Goal: Feedback & Contribution: Leave review/rating

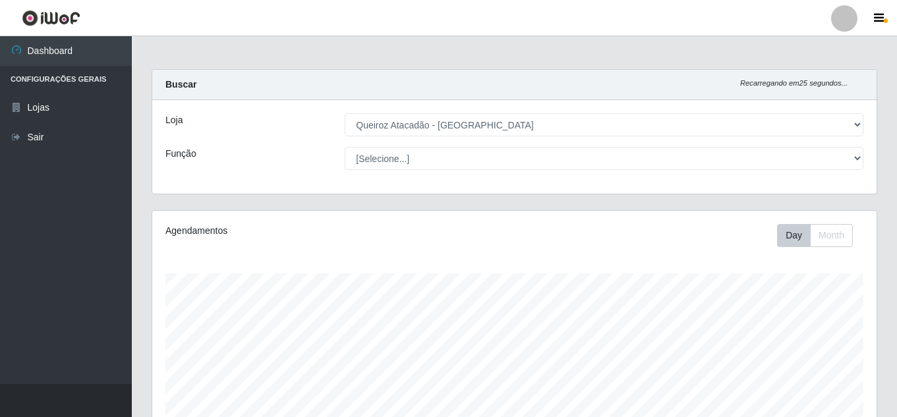
select select "225"
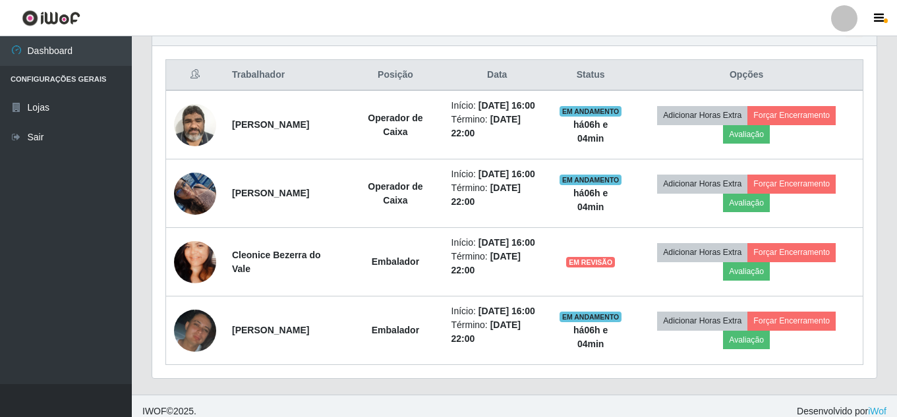
scroll to position [273, 724]
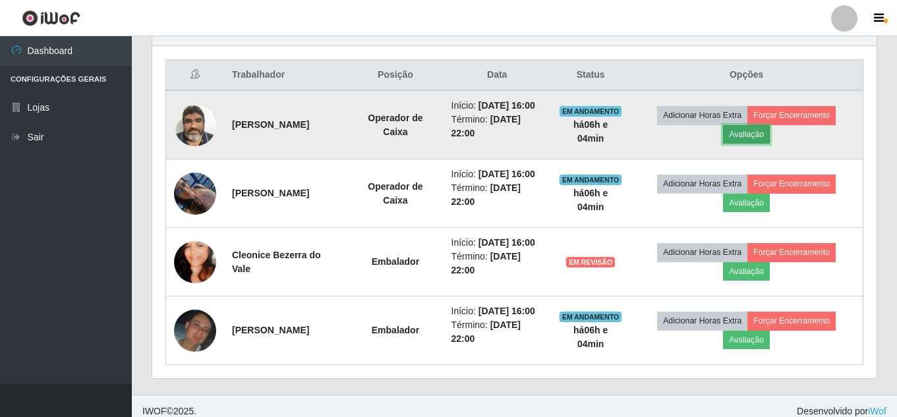
click at [758, 144] on button "Avaliação" at bounding box center [746, 134] width 47 height 18
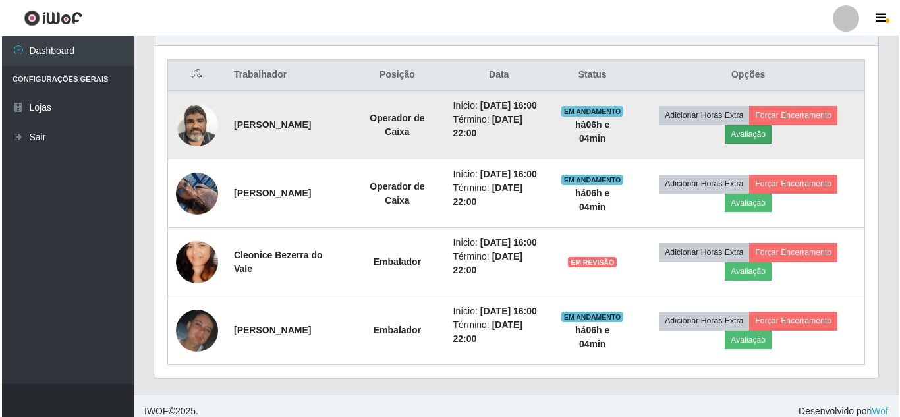
scroll to position [273, 718]
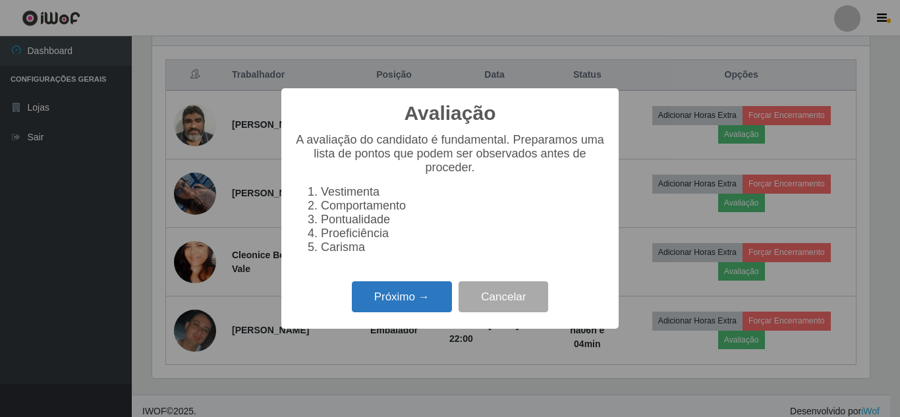
click at [405, 308] on button "Próximo →" at bounding box center [402, 296] width 100 height 31
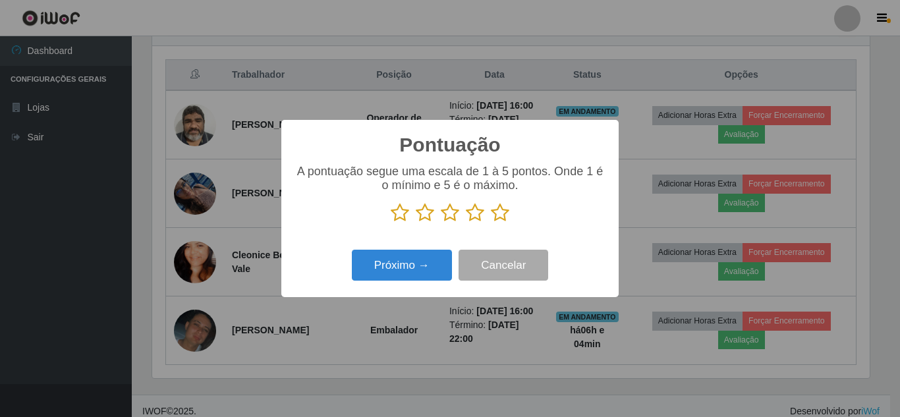
click at [505, 218] on icon at bounding box center [500, 213] width 18 height 20
click at [491, 223] on input "radio" at bounding box center [491, 223] width 0 height 0
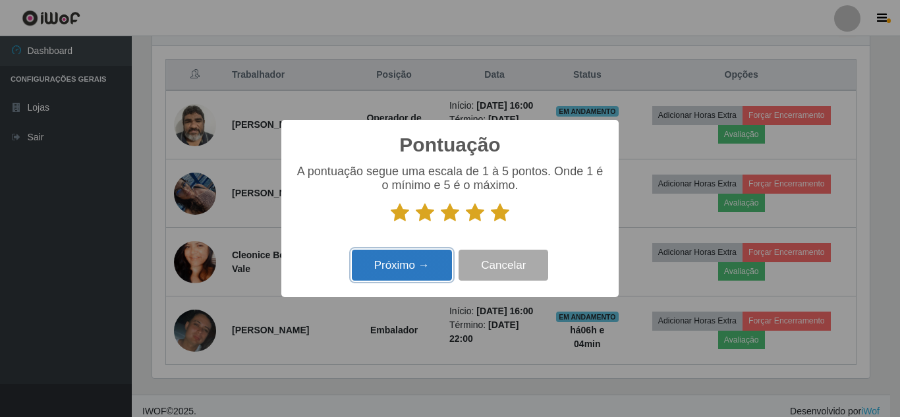
click at [403, 266] on button "Próximo →" at bounding box center [402, 265] width 100 height 31
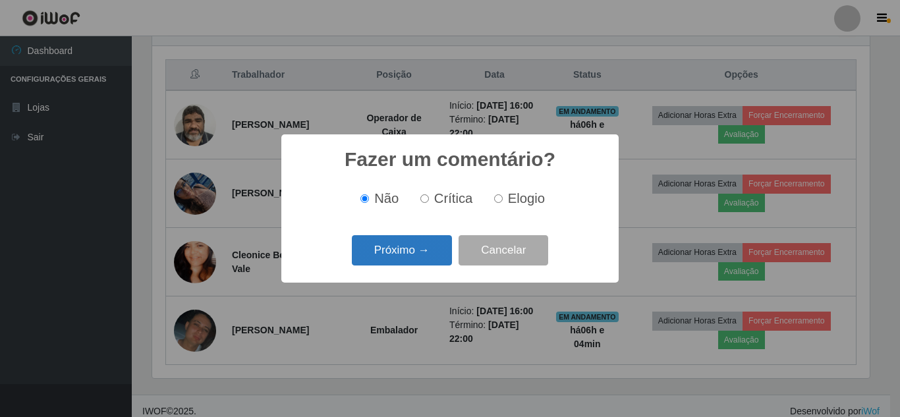
click at [406, 246] on button "Próximo →" at bounding box center [402, 250] width 100 height 31
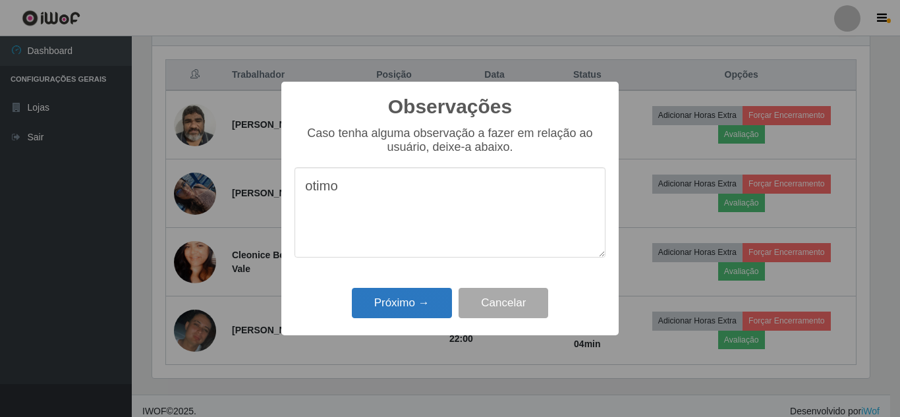
type textarea "otimo"
click at [408, 301] on button "Próximo →" at bounding box center [402, 303] width 100 height 31
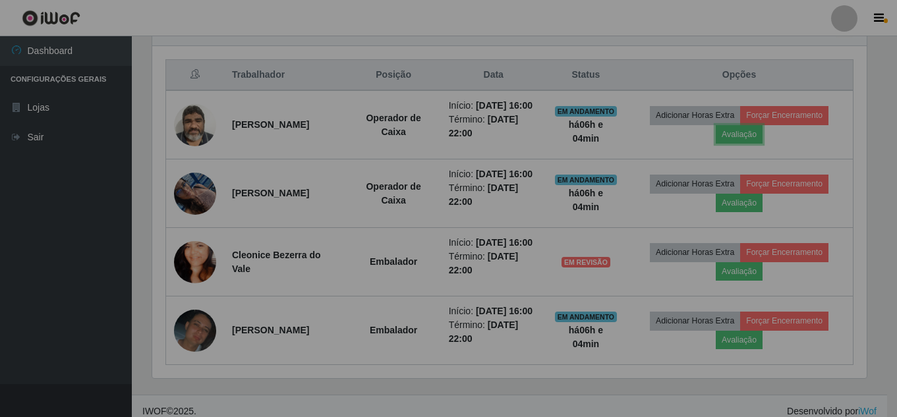
scroll to position [273, 724]
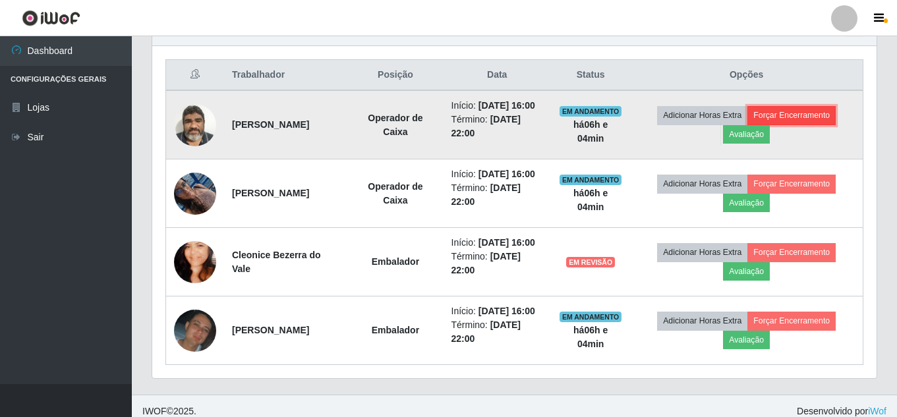
click at [808, 122] on button "Forçar Encerramento" at bounding box center [791, 115] width 88 height 18
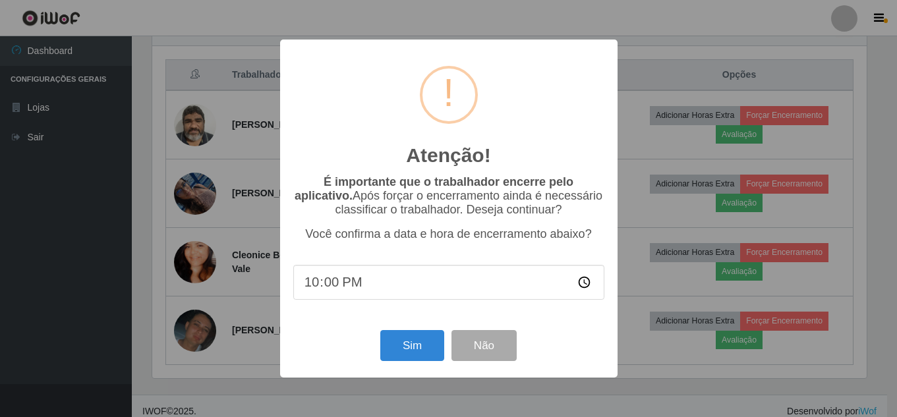
scroll to position [273, 718]
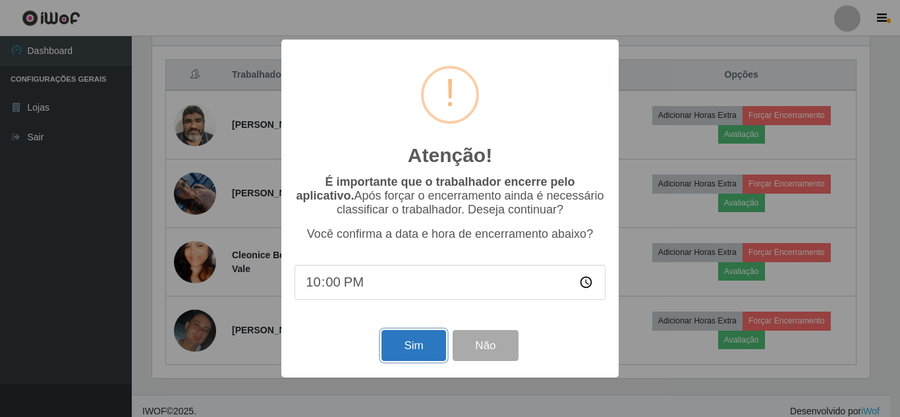
click at [412, 351] on button "Sim" at bounding box center [414, 345] width 64 height 31
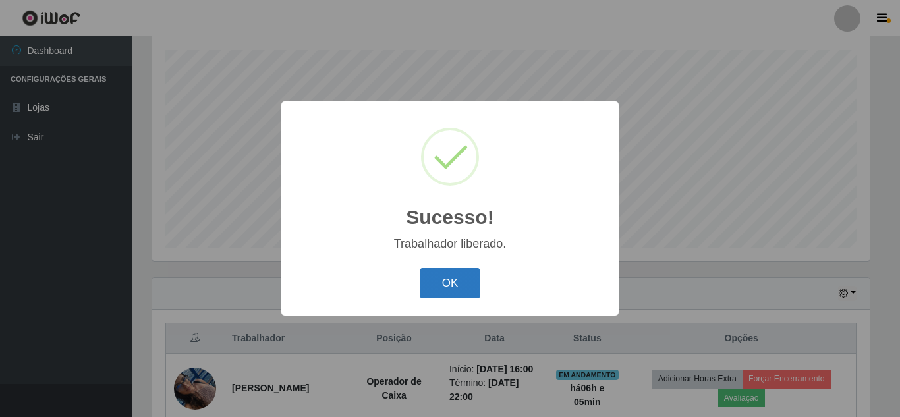
click at [464, 291] on button "OK" at bounding box center [450, 283] width 61 height 31
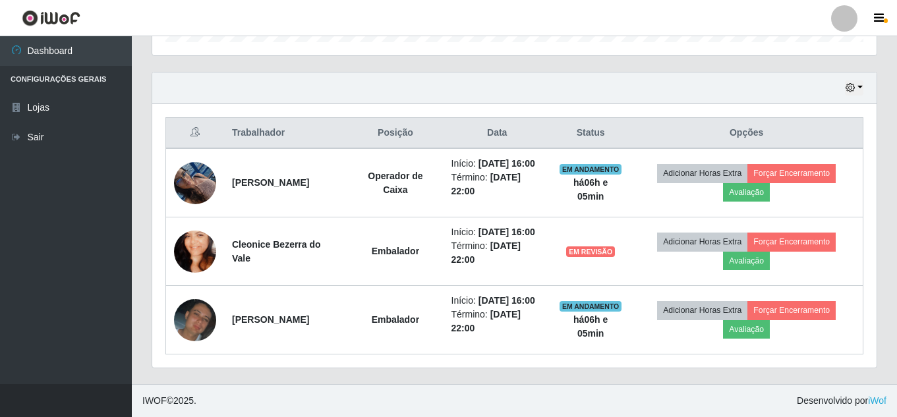
scroll to position [470, 0]
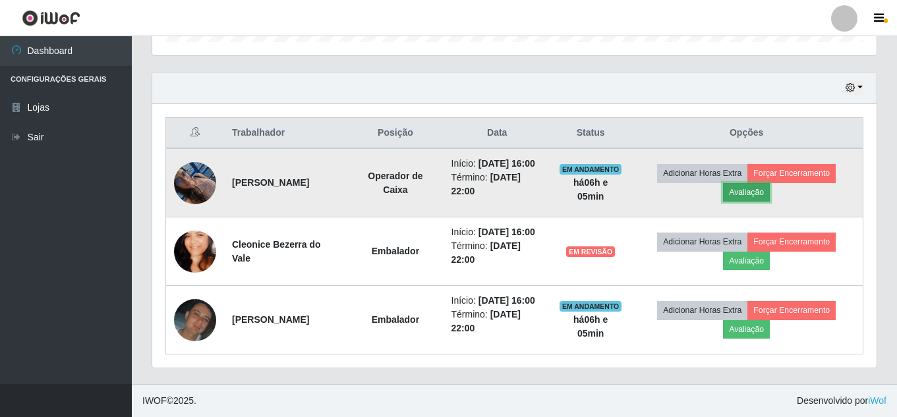
click at [762, 183] on button "Avaliação" at bounding box center [746, 192] width 47 height 18
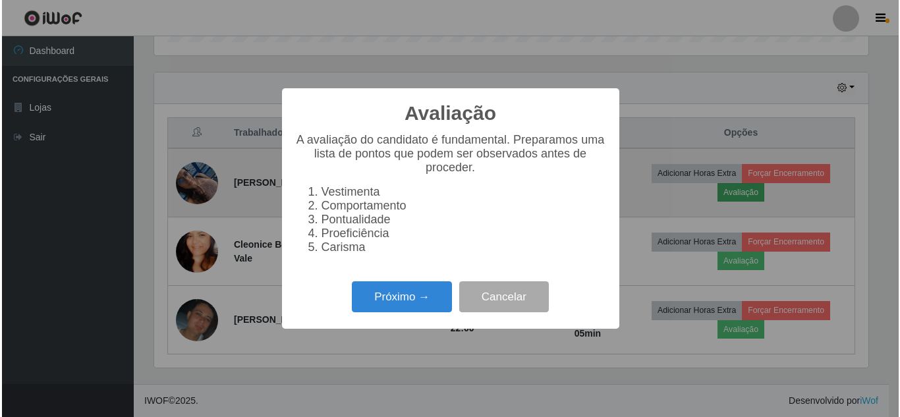
scroll to position [273, 718]
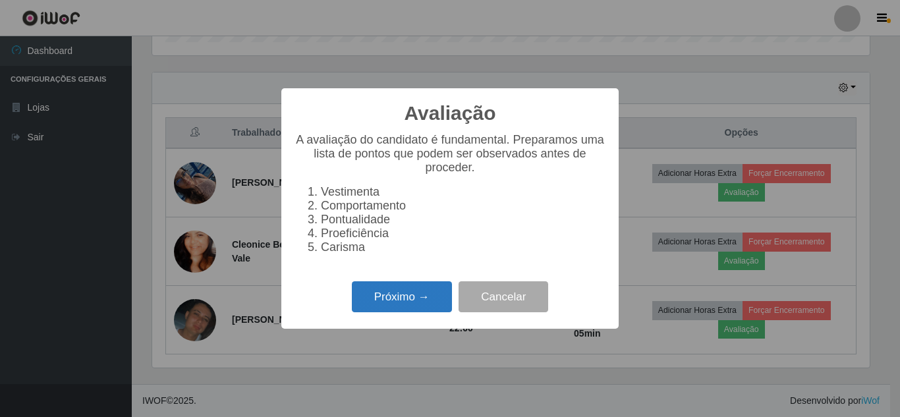
click at [407, 311] on button "Próximo →" at bounding box center [402, 296] width 100 height 31
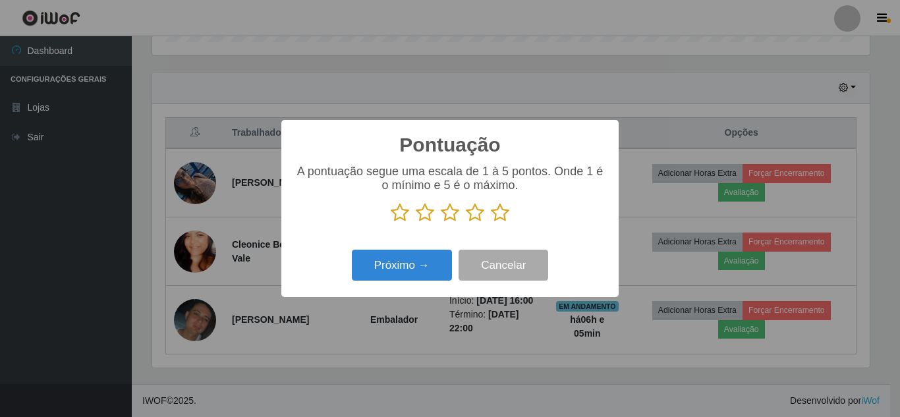
scroll to position [658668, 658223]
click at [501, 215] on icon at bounding box center [500, 213] width 18 height 20
click at [491, 223] on input "radio" at bounding box center [491, 223] width 0 height 0
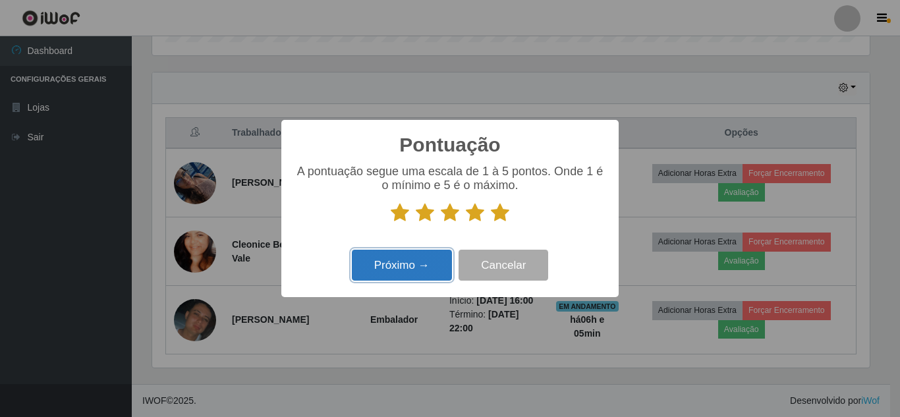
click at [397, 264] on button "Próximo →" at bounding box center [402, 265] width 100 height 31
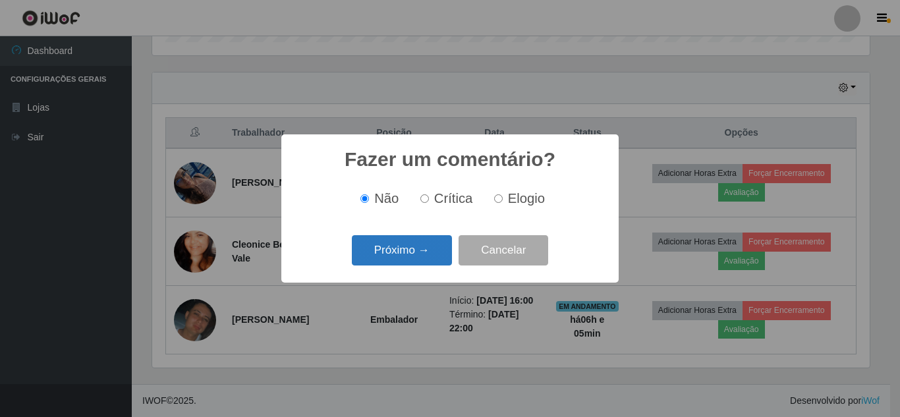
click at [400, 256] on button "Próximo →" at bounding box center [402, 250] width 100 height 31
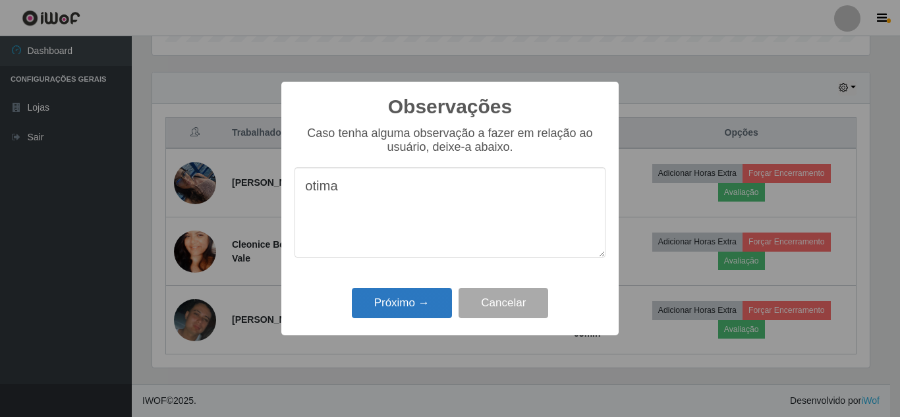
type textarea "otima"
click at [404, 300] on button "Próximo →" at bounding box center [402, 303] width 100 height 31
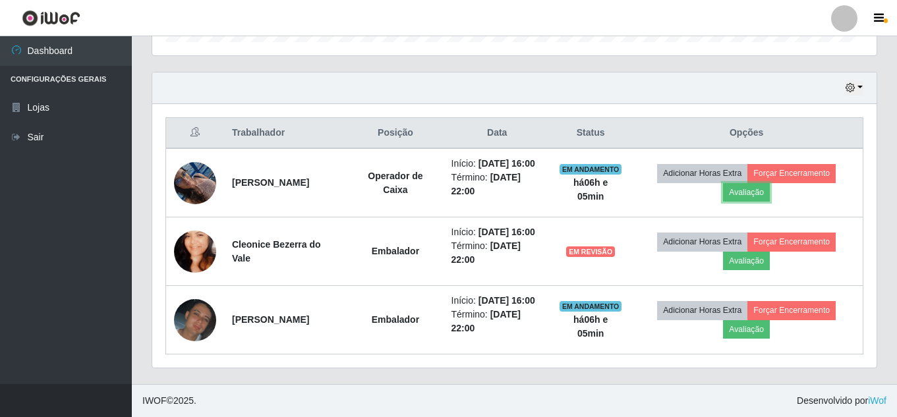
scroll to position [273, 724]
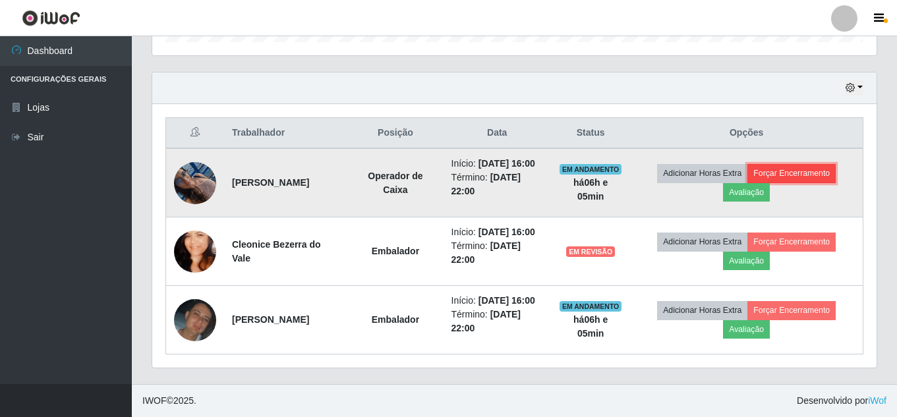
click at [822, 164] on button "Forçar Encerramento" at bounding box center [791, 173] width 88 height 18
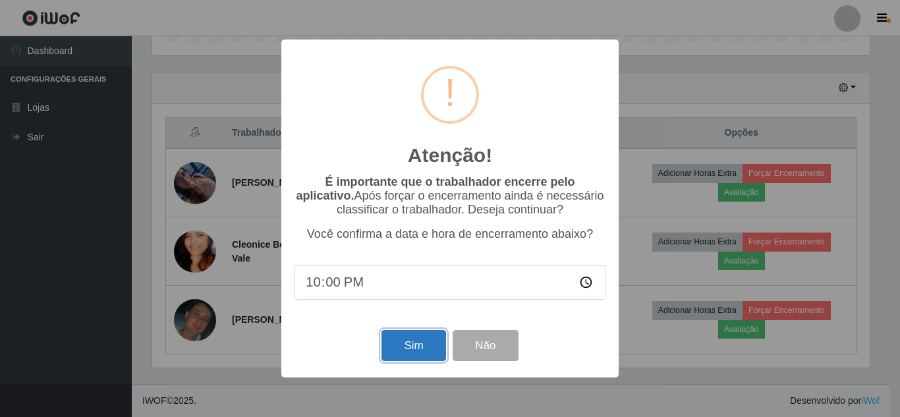
click at [401, 355] on button "Sim" at bounding box center [414, 345] width 64 height 31
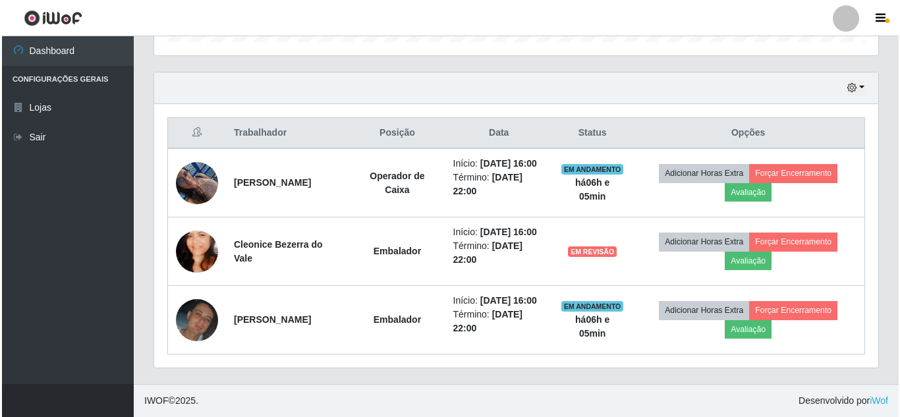
scroll to position [0, 0]
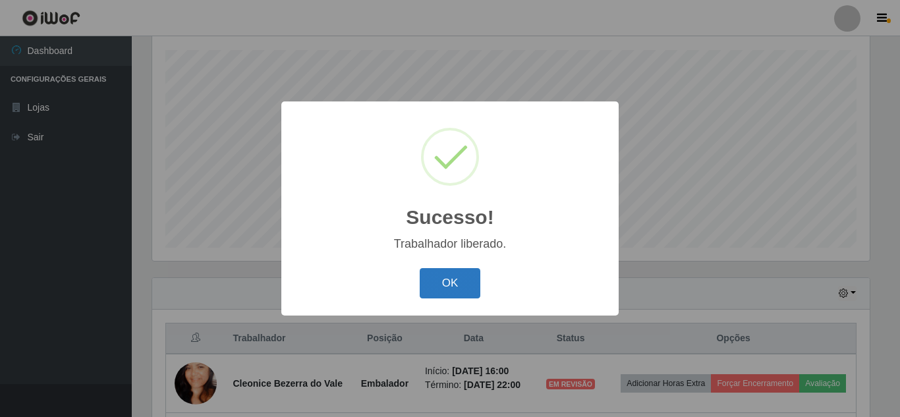
click at [464, 286] on button "OK" at bounding box center [450, 283] width 61 height 31
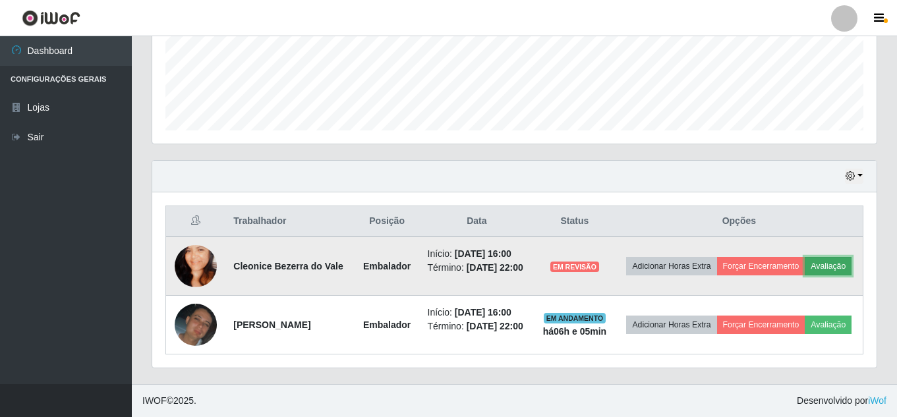
click at [836, 268] on button "Avaliação" at bounding box center [828, 266] width 47 height 18
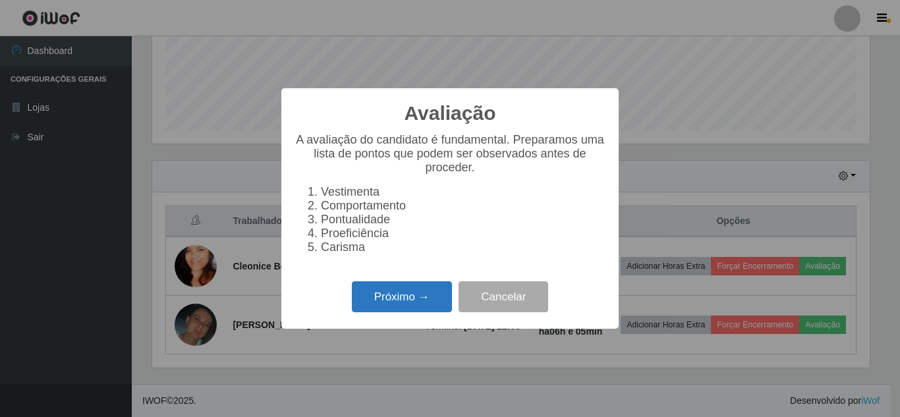
click at [404, 306] on button "Próximo →" at bounding box center [402, 296] width 100 height 31
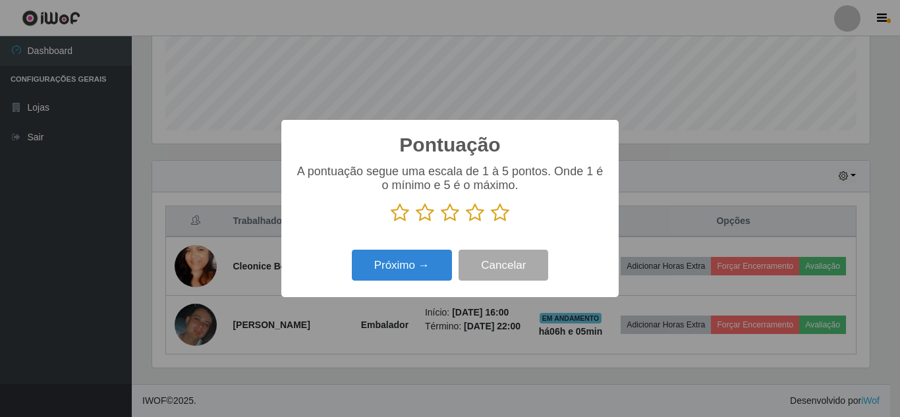
click at [500, 221] on icon at bounding box center [500, 213] width 18 height 20
click at [491, 223] on input "radio" at bounding box center [491, 223] width 0 height 0
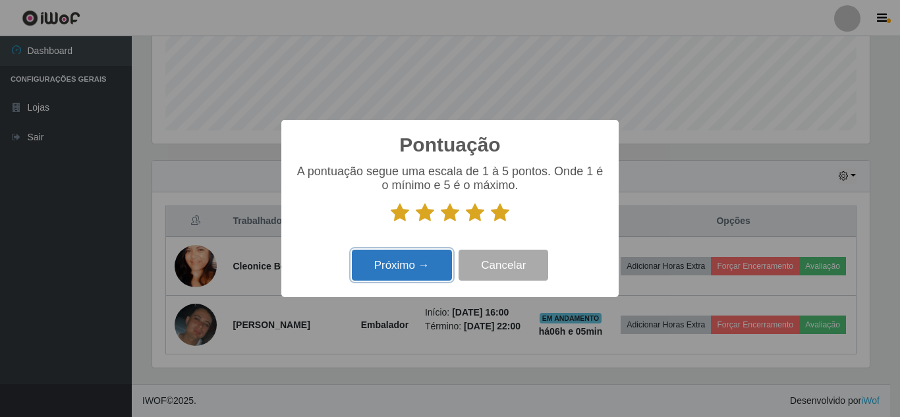
click at [416, 275] on button "Próximo →" at bounding box center [402, 265] width 100 height 31
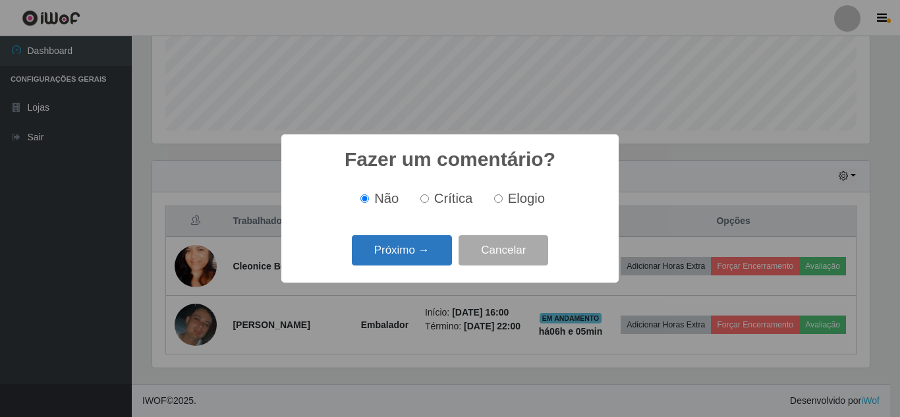
click at [420, 254] on button "Próximo →" at bounding box center [402, 250] width 100 height 31
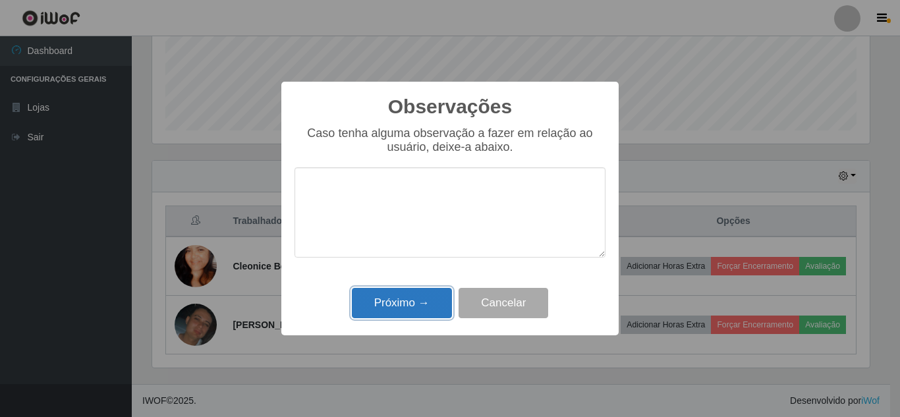
click at [398, 311] on button "Próximo →" at bounding box center [402, 303] width 100 height 31
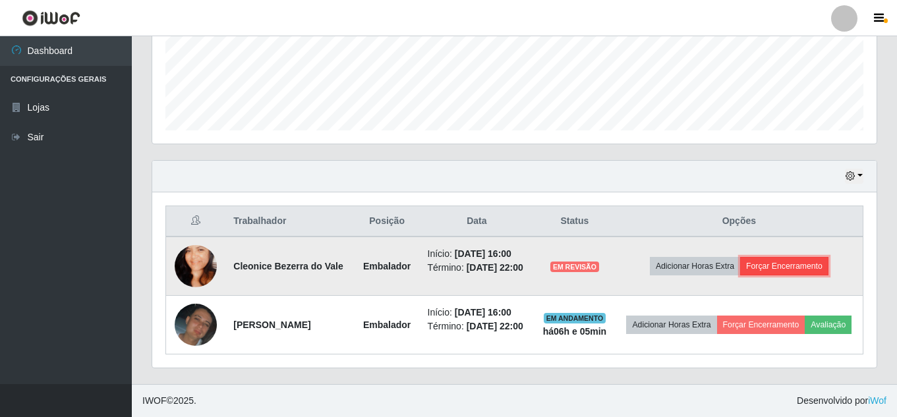
click at [797, 269] on button "Forçar Encerramento" at bounding box center [784, 266] width 88 height 18
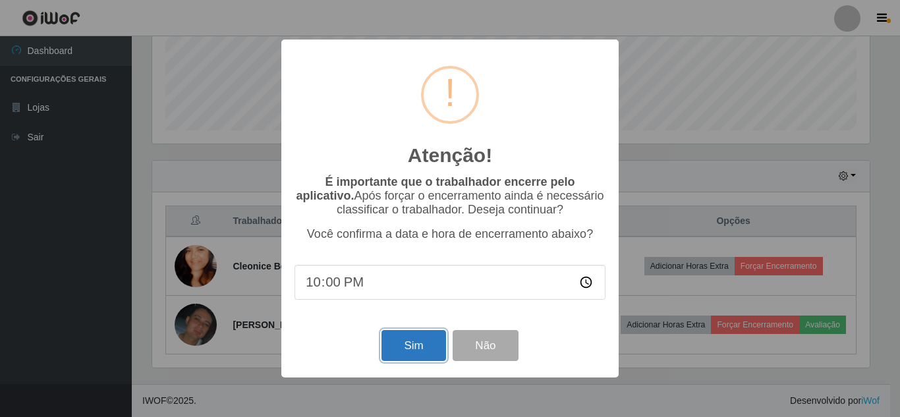
click at [382, 349] on button "Sim" at bounding box center [414, 345] width 64 height 31
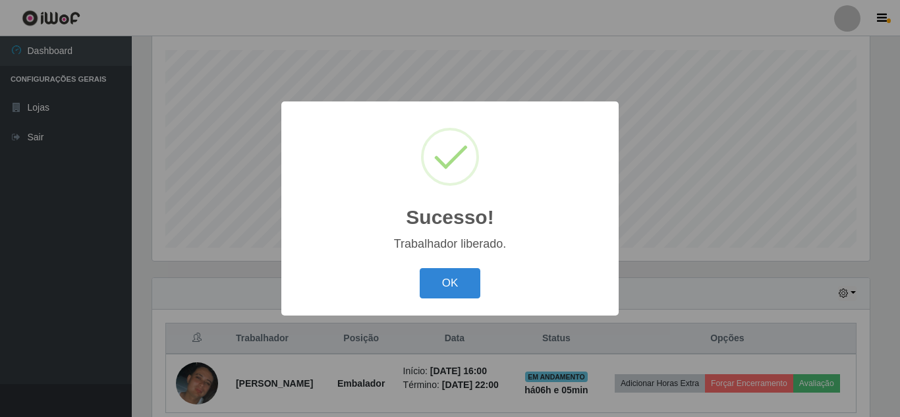
drag, startPoint x: 466, startPoint y: 279, endPoint x: 465, endPoint y: 293, distance: 14.5
click at [466, 280] on button "OK" at bounding box center [450, 283] width 61 height 31
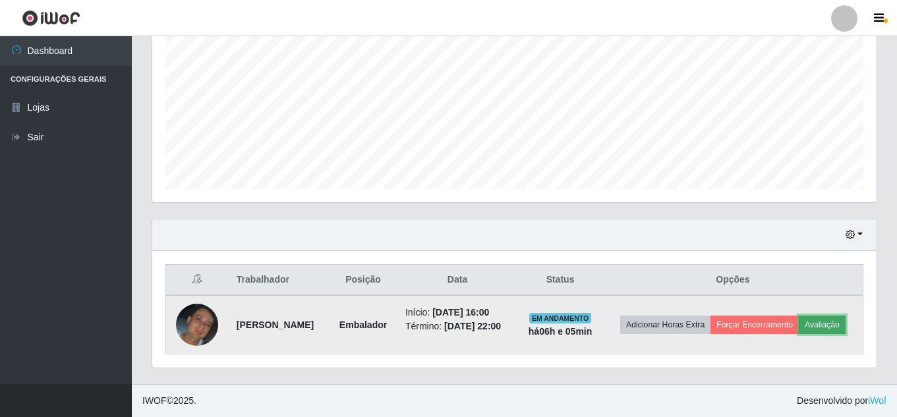
click at [822, 329] on button "Avaliação" at bounding box center [822, 325] width 47 height 18
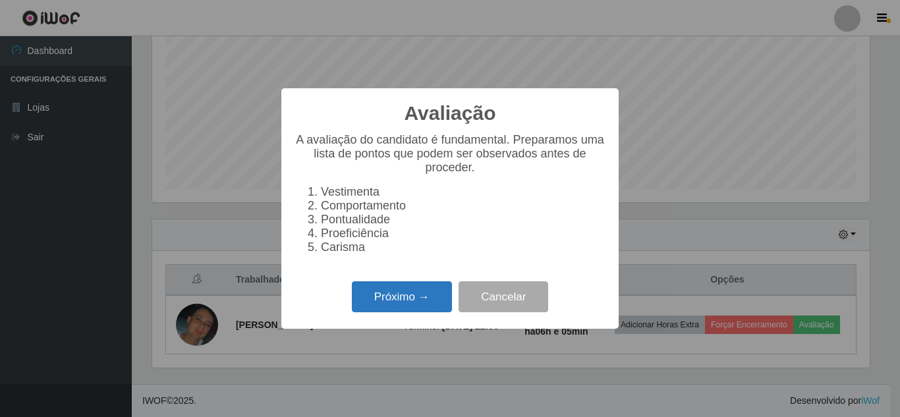
click at [388, 295] on button "Próximo →" at bounding box center [402, 296] width 100 height 31
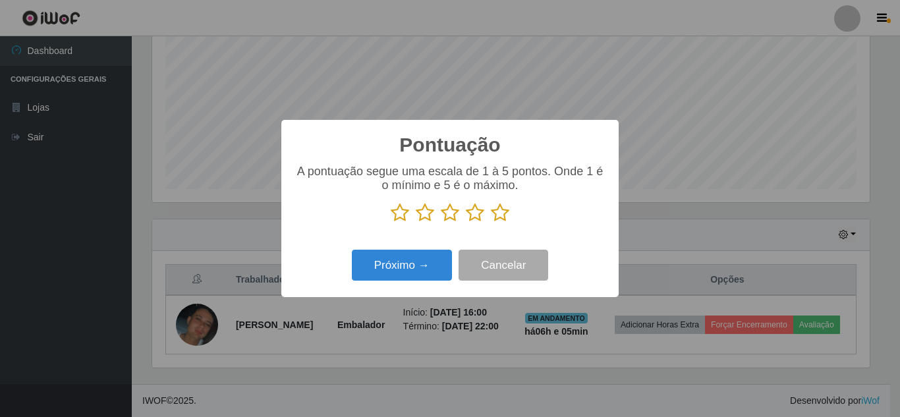
click at [499, 215] on icon at bounding box center [500, 213] width 18 height 20
click at [491, 223] on input "radio" at bounding box center [491, 223] width 0 height 0
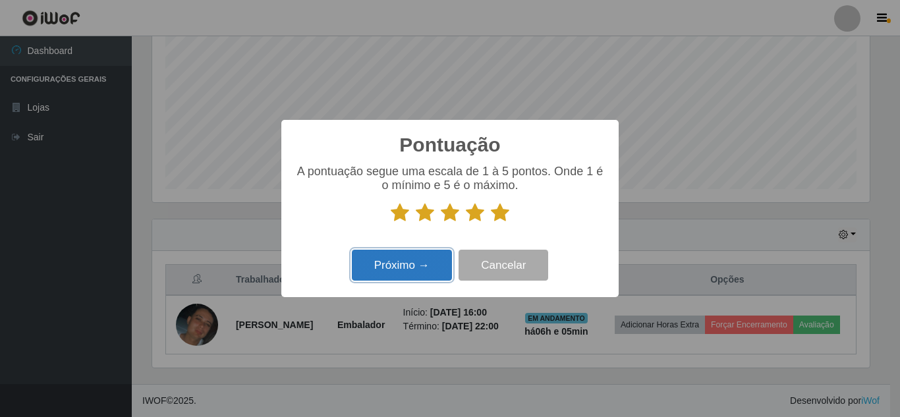
click at [411, 273] on button "Próximo →" at bounding box center [402, 265] width 100 height 31
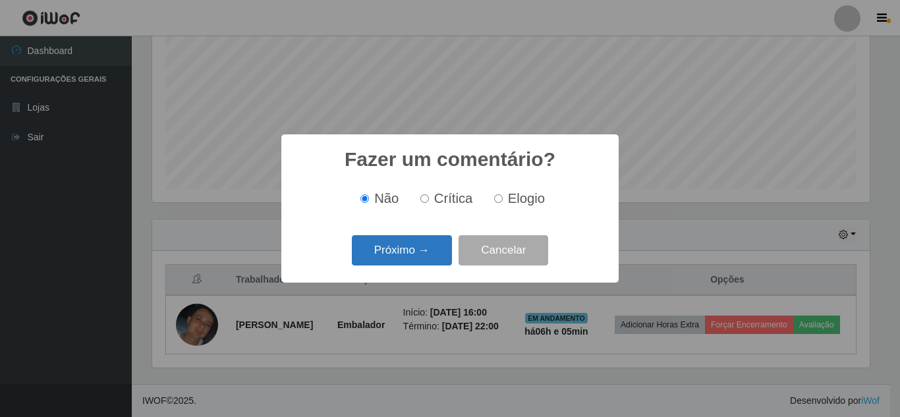
click at [422, 253] on button "Próximo →" at bounding box center [402, 250] width 100 height 31
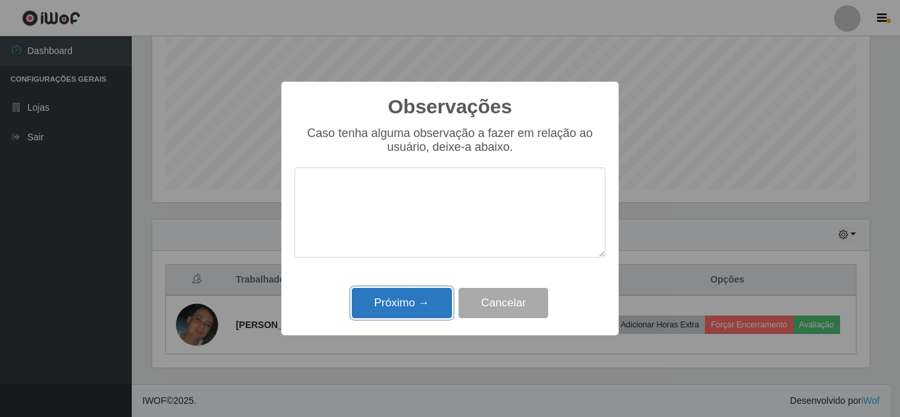
click at [416, 308] on button "Próximo →" at bounding box center [402, 303] width 100 height 31
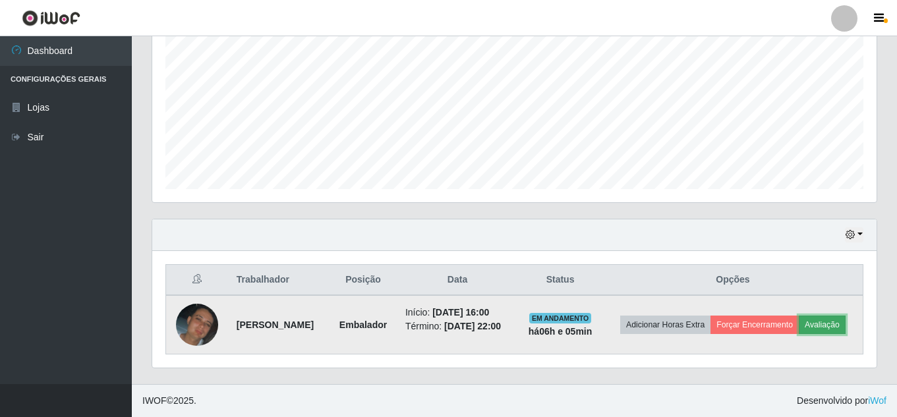
click at [826, 329] on button "Avaliação" at bounding box center [822, 325] width 47 height 18
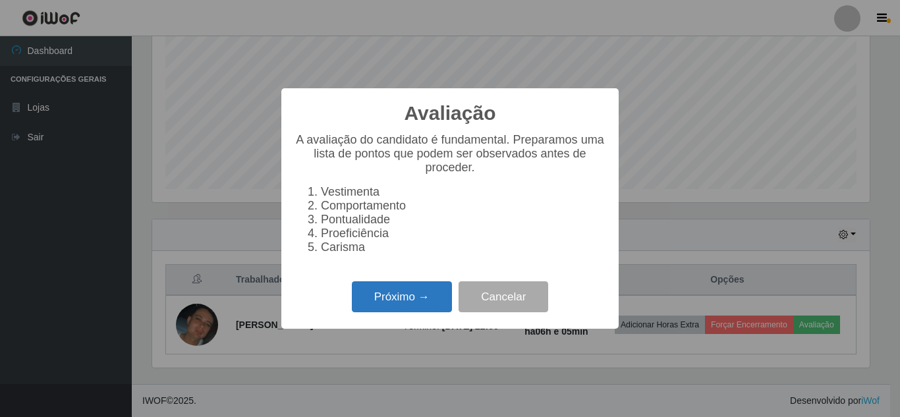
click at [404, 306] on button "Próximo →" at bounding box center [402, 296] width 100 height 31
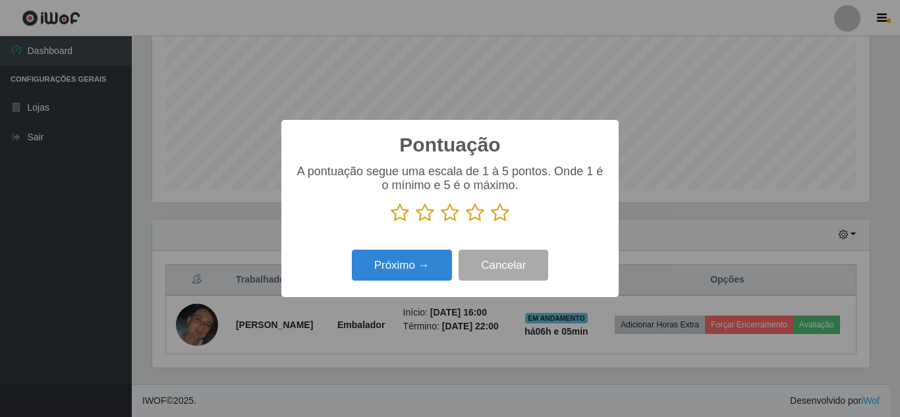
click at [503, 217] on icon at bounding box center [500, 213] width 18 height 20
click at [491, 223] on input "radio" at bounding box center [491, 223] width 0 height 0
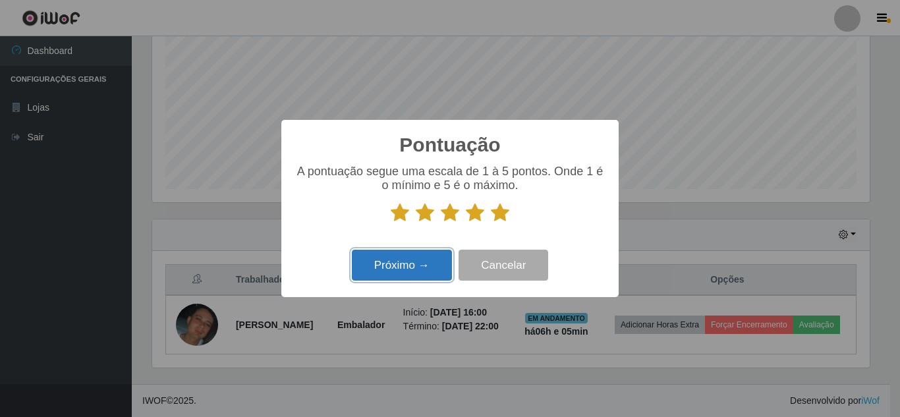
click at [445, 276] on button "Próximo →" at bounding box center [402, 265] width 100 height 31
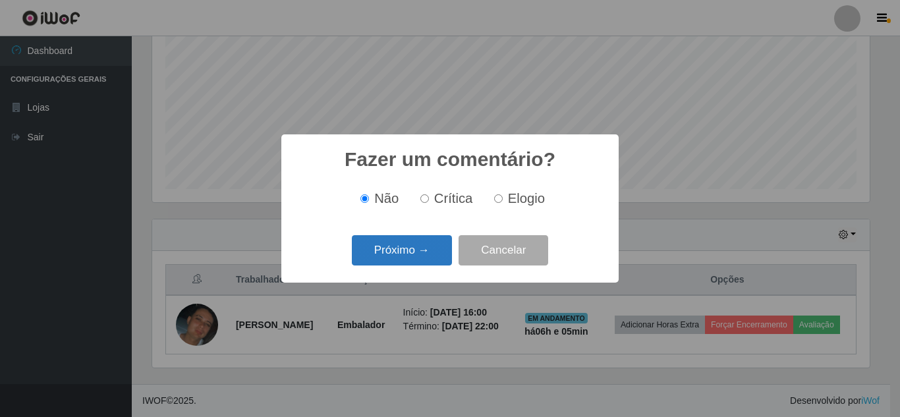
click at [436, 264] on button "Próximo →" at bounding box center [402, 250] width 100 height 31
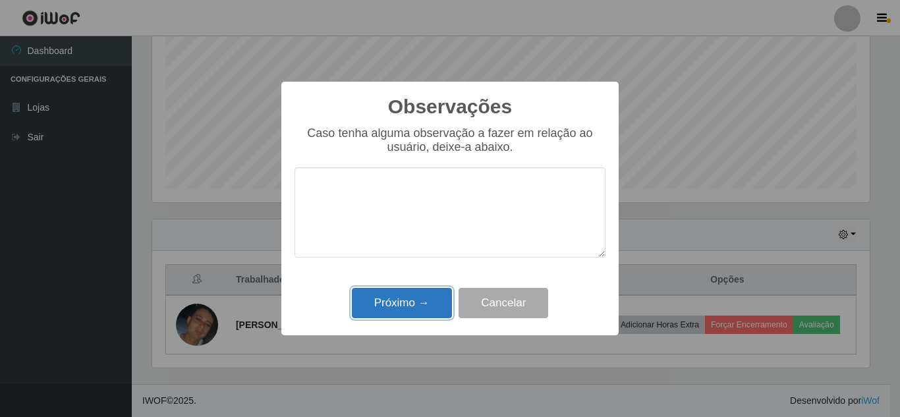
click at [413, 305] on button "Próximo →" at bounding box center [402, 303] width 100 height 31
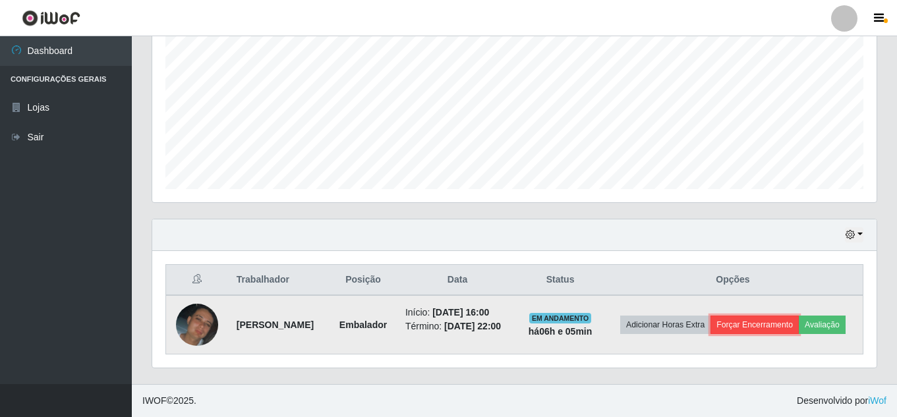
click at [776, 319] on button "Forçar Encerramento" at bounding box center [754, 325] width 88 height 18
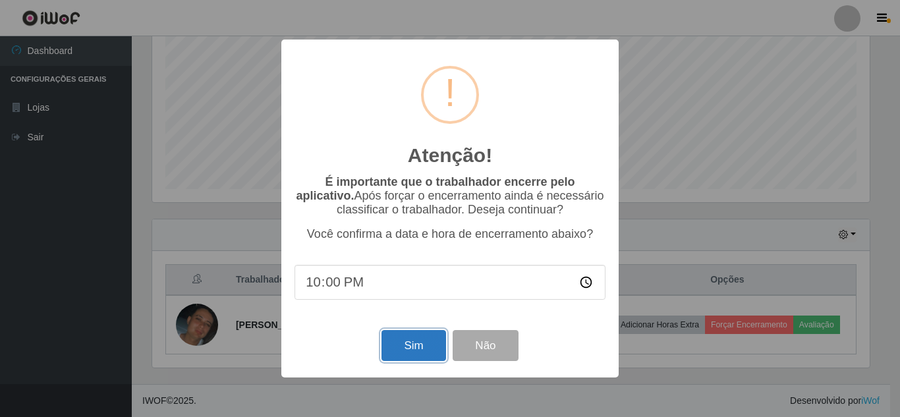
click at [426, 356] on button "Sim" at bounding box center [414, 345] width 64 height 31
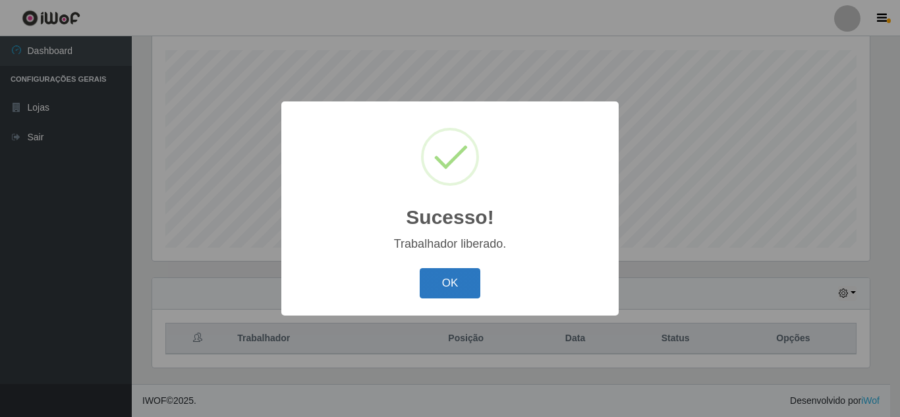
click at [465, 289] on button "OK" at bounding box center [450, 283] width 61 height 31
